Goal: Task Accomplishment & Management: Use online tool/utility

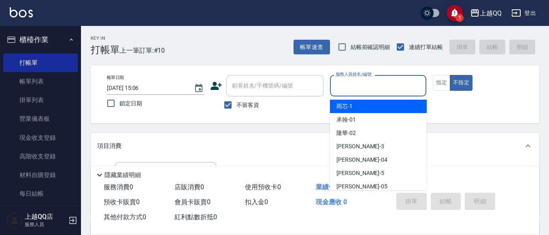
drag, startPoint x: 345, startPoint y: 91, endPoint x: 350, endPoint y: 89, distance: 5.4
click at [346, 91] on input "服務人員姓名/編號" at bounding box center [377, 86] width 89 height 14
type input "3"
type button "false"
type input "佩怡-3"
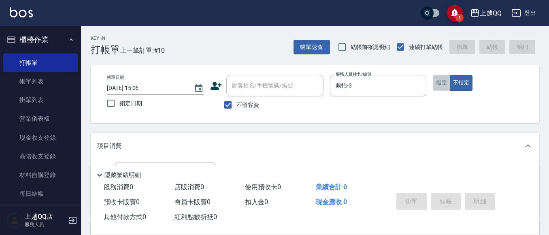
click at [438, 77] on button "指定" at bounding box center [441, 83] width 17 height 16
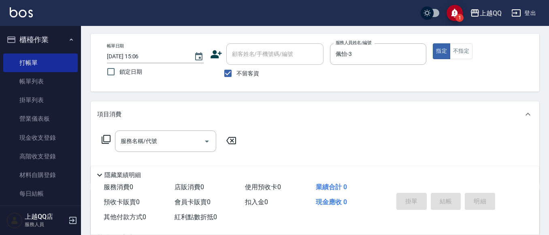
scroll to position [40, 0]
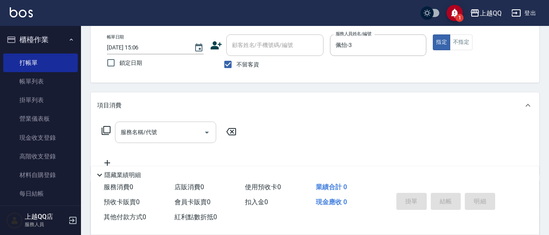
click at [129, 128] on div "服務名稱/代號 服務名稱/代號" at bounding box center [165, 131] width 101 height 21
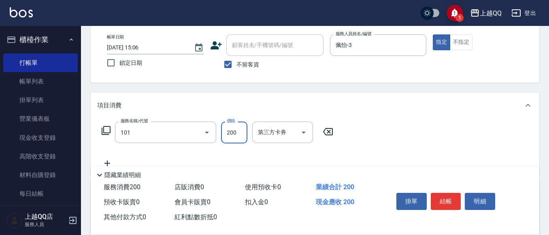
type input "洗髮(101)"
type input "230"
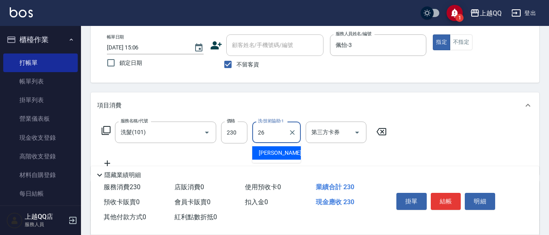
type input "[PERSON_NAME]-26"
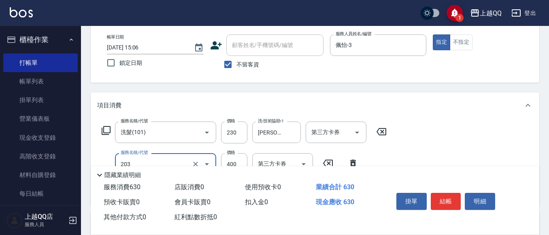
type input "指定單剪(203)"
type input "350"
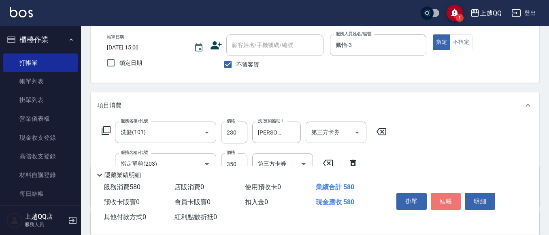
drag, startPoint x: 444, startPoint y: 201, endPoint x: 431, endPoint y: 195, distance: 13.4
click at [444, 198] on button "結帳" at bounding box center [446, 201] width 30 height 17
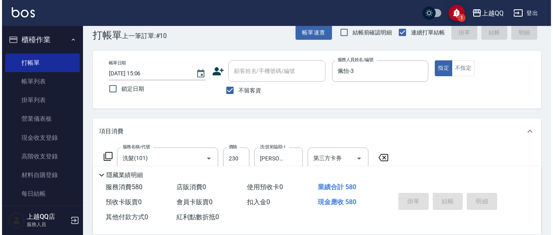
scroll to position [0, 0]
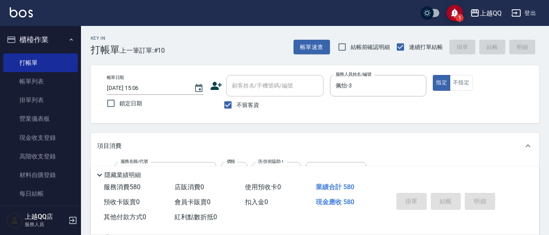
type input "[DATE] 15:40"
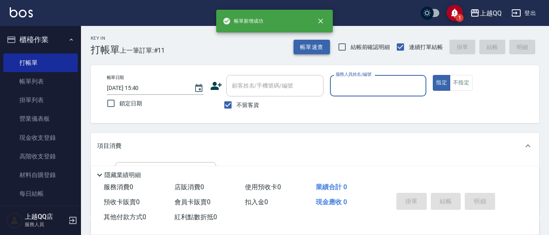
click at [320, 52] on button "帳單速查" at bounding box center [311, 47] width 36 height 15
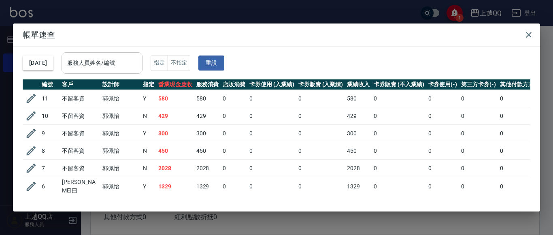
click at [139, 66] on input "服務人員姓名/編號" at bounding box center [102, 63] width 74 height 14
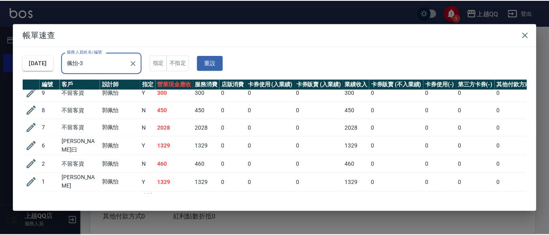
scroll to position [53, 0]
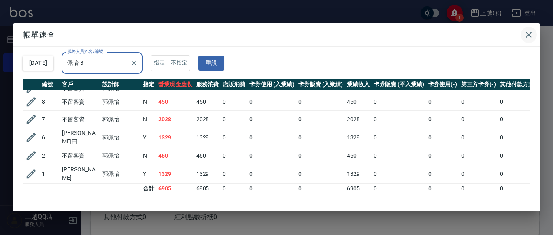
type input "佩怡-3"
click at [526, 34] on icon "button" at bounding box center [529, 35] width 10 height 10
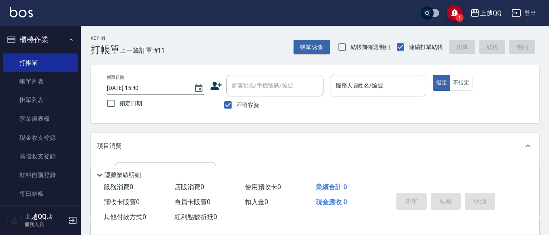
drag, startPoint x: 400, startPoint y: 85, endPoint x: 396, endPoint y: 87, distance: 4.2
click at [396, 86] on input "服務人員姓名/編號" at bounding box center [377, 86] width 89 height 14
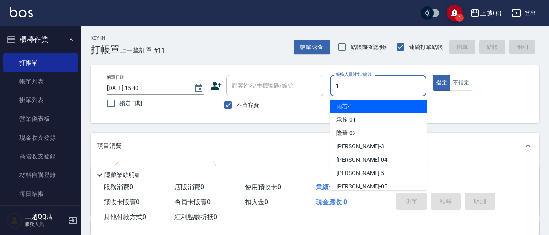
type input "1"
type button "true"
type input "雨芯-1"
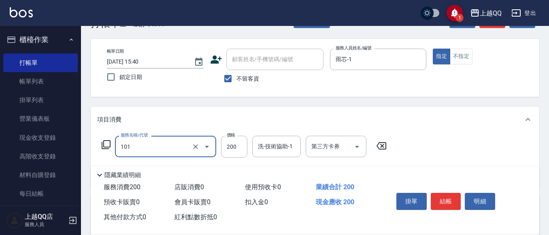
scroll to position [40, 0]
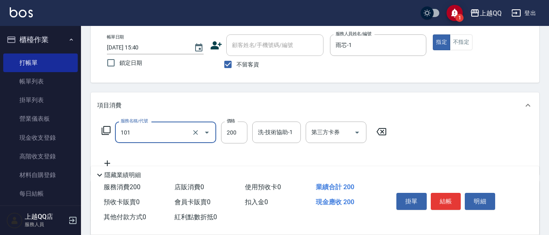
type input "洗髮(101)"
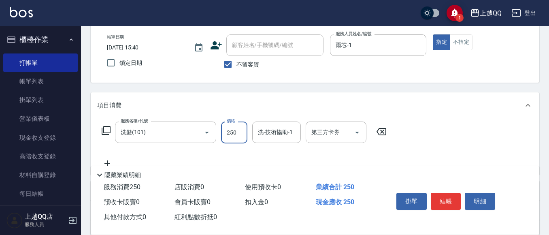
type input "250"
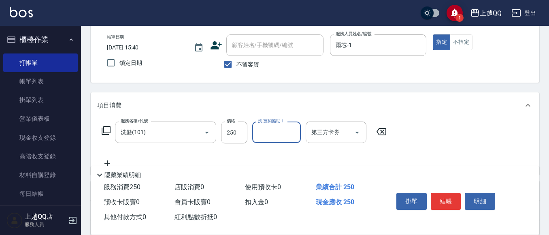
type input "1"
type input "[PERSON_NAME]-26"
click at [469, 42] on button "不指定" at bounding box center [461, 42] width 23 height 16
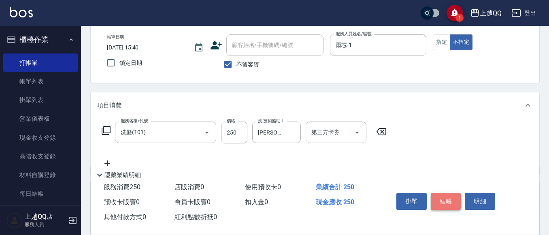
click at [441, 204] on button "結帳" at bounding box center [446, 201] width 30 height 17
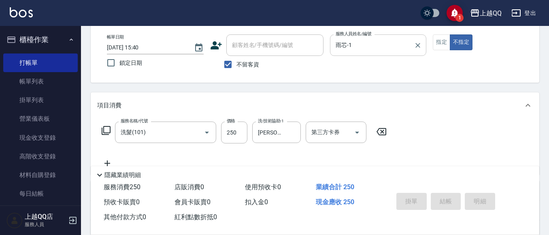
type input "[DATE] 16:22"
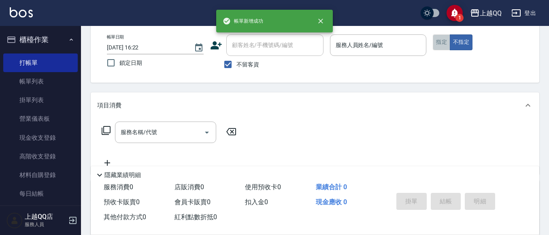
click at [439, 42] on button "指定" at bounding box center [441, 42] width 17 height 16
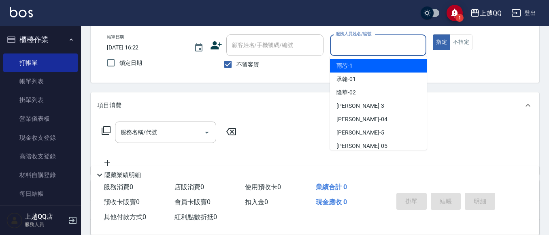
click at [387, 44] on input "服務人員姓名/編號" at bounding box center [377, 45] width 89 height 14
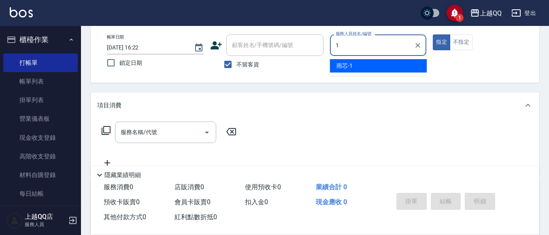
type input "雨芯-1"
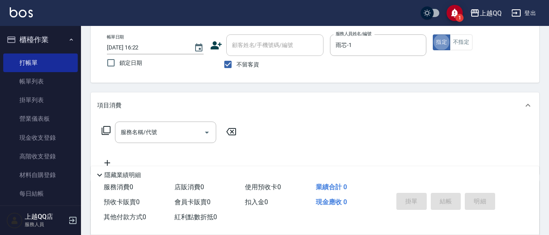
click at [102, 131] on icon at bounding box center [106, 130] width 9 height 9
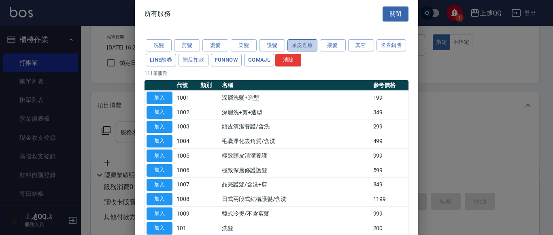
click at [297, 43] on button "頭皮理療" at bounding box center [302, 45] width 30 height 13
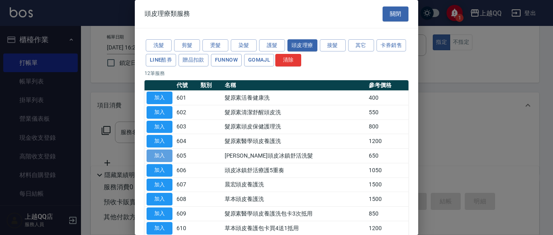
click at [163, 151] on button "加入" at bounding box center [160, 155] width 26 height 13
type input "[PERSON_NAME]頭皮冰鎮舒活洗髮(605)"
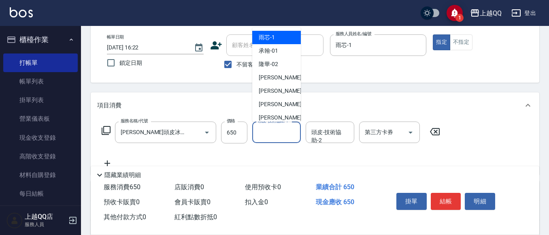
click at [276, 130] on input "頭皮-技術協助-1" at bounding box center [276, 132] width 41 height 14
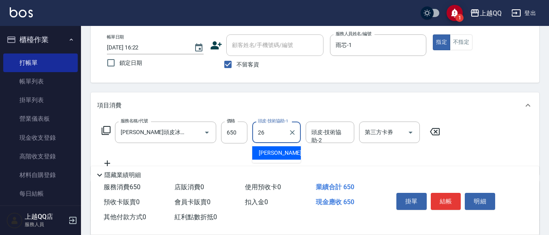
type input "[PERSON_NAME]-26"
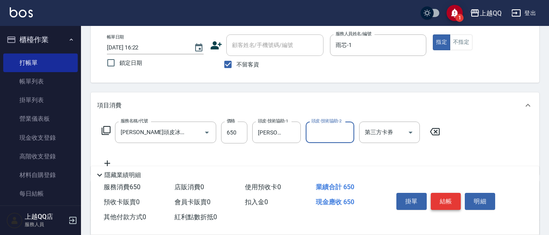
click at [441, 200] on button "結帳" at bounding box center [446, 201] width 30 height 17
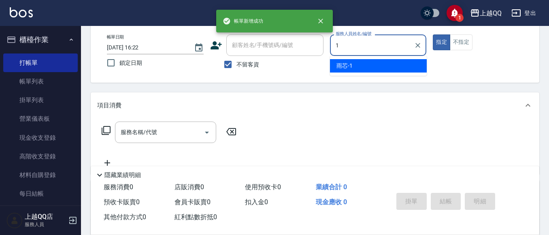
type input "雨芯-1"
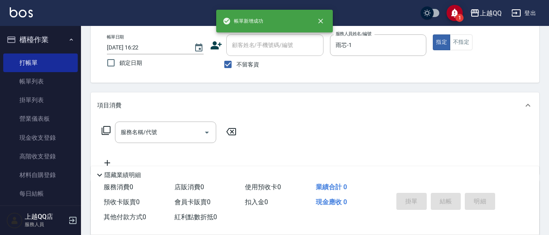
click at [103, 130] on icon at bounding box center [106, 130] width 10 height 10
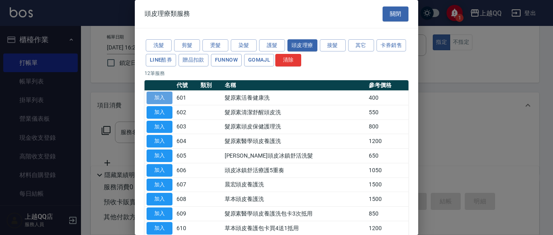
click at [166, 99] on button "加入" at bounding box center [160, 97] width 26 height 13
type input "髮原素活養健康洗(601)"
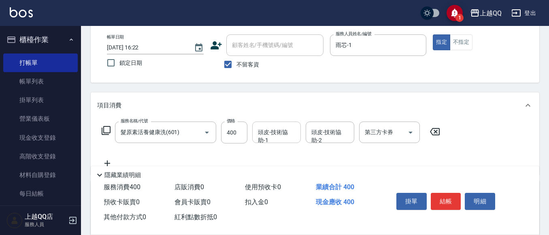
click at [274, 130] on div "頭皮-技術協助-1 頭皮-技術協助-1" at bounding box center [276, 131] width 49 height 21
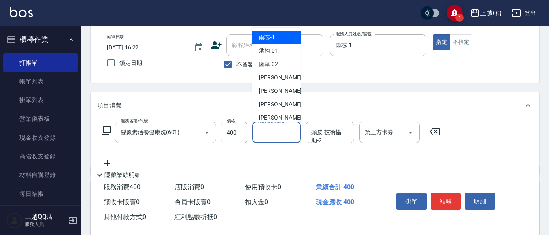
click at [259, 132] on input "頭皮-技術協助-1" at bounding box center [276, 132] width 41 height 14
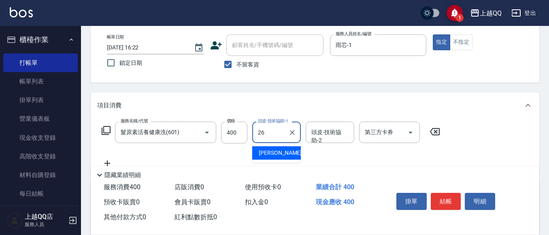
type input "[PERSON_NAME]-26"
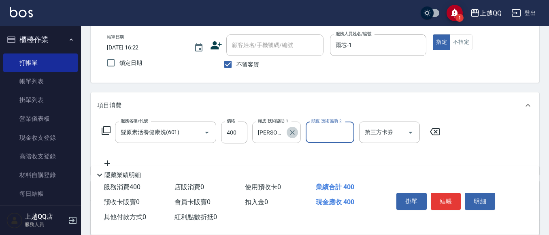
drag, startPoint x: 294, startPoint y: 130, endPoint x: 287, endPoint y: 132, distance: 7.8
click at [293, 130] on icon "Clear" at bounding box center [292, 132] width 8 height 8
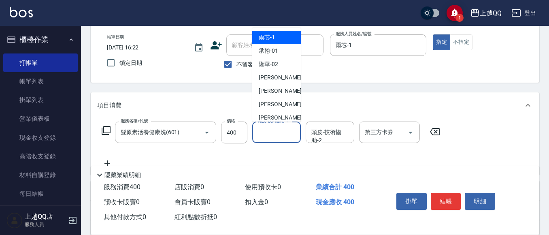
click at [282, 133] on input "頭皮-技術協助-1" at bounding box center [276, 132] width 41 height 14
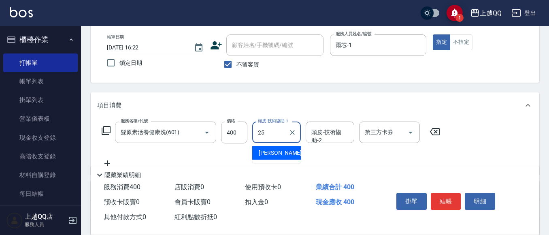
type input "[PERSON_NAME]-25"
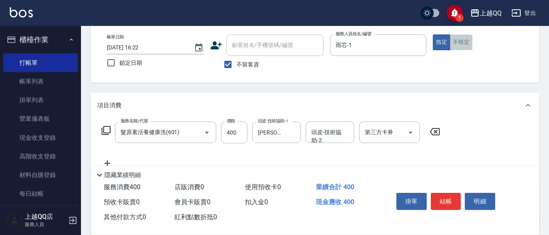
click at [456, 42] on button "不指定" at bounding box center [461, 42] width 23 height 16
click at [440, 197] on button "結帳" at bounding box center [446, 201] width 30 height 17
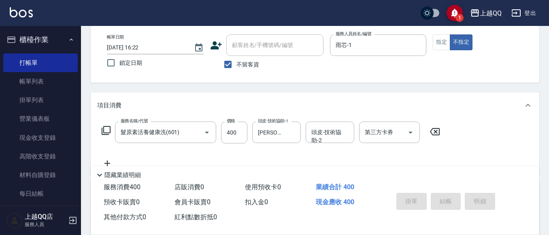
type input "[DATE] 16:23"
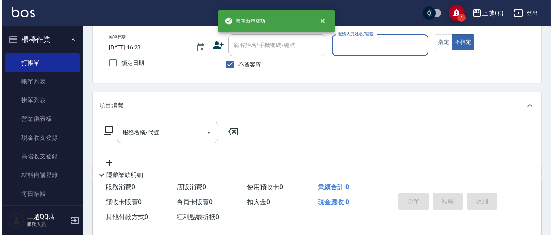
scroll to position [0, 0]
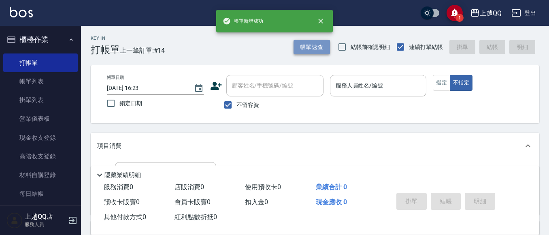
click at [317, 51] on button "帳單速查" at bounding box center [311, 47] width 36 height 15
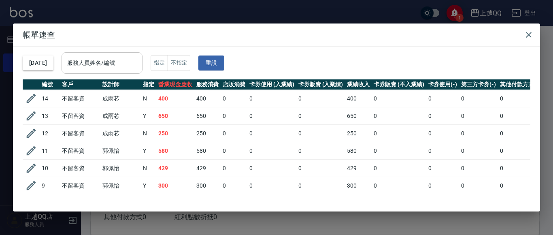
click at [126, 53] on div "[DATE] 服務人員姓名/編號 服務人員姓名/編號 指定 不指定 重設" at bounding box center [277, 63] width 508 height 33
drag, startPoint x: 125, startPoint y: 54, endPoint x: 251, endPoint y: 138, distance: 150.5
click at [125, 57] on div "服務人員姓名/編號" at bounding box center [102, 62] width 81 height 21
type input "雨芯-1"
click at [525, 36] on icon "button" at bounding box center [529, 35] width 10 height 10
